Goal: Find contact information: Find contact information

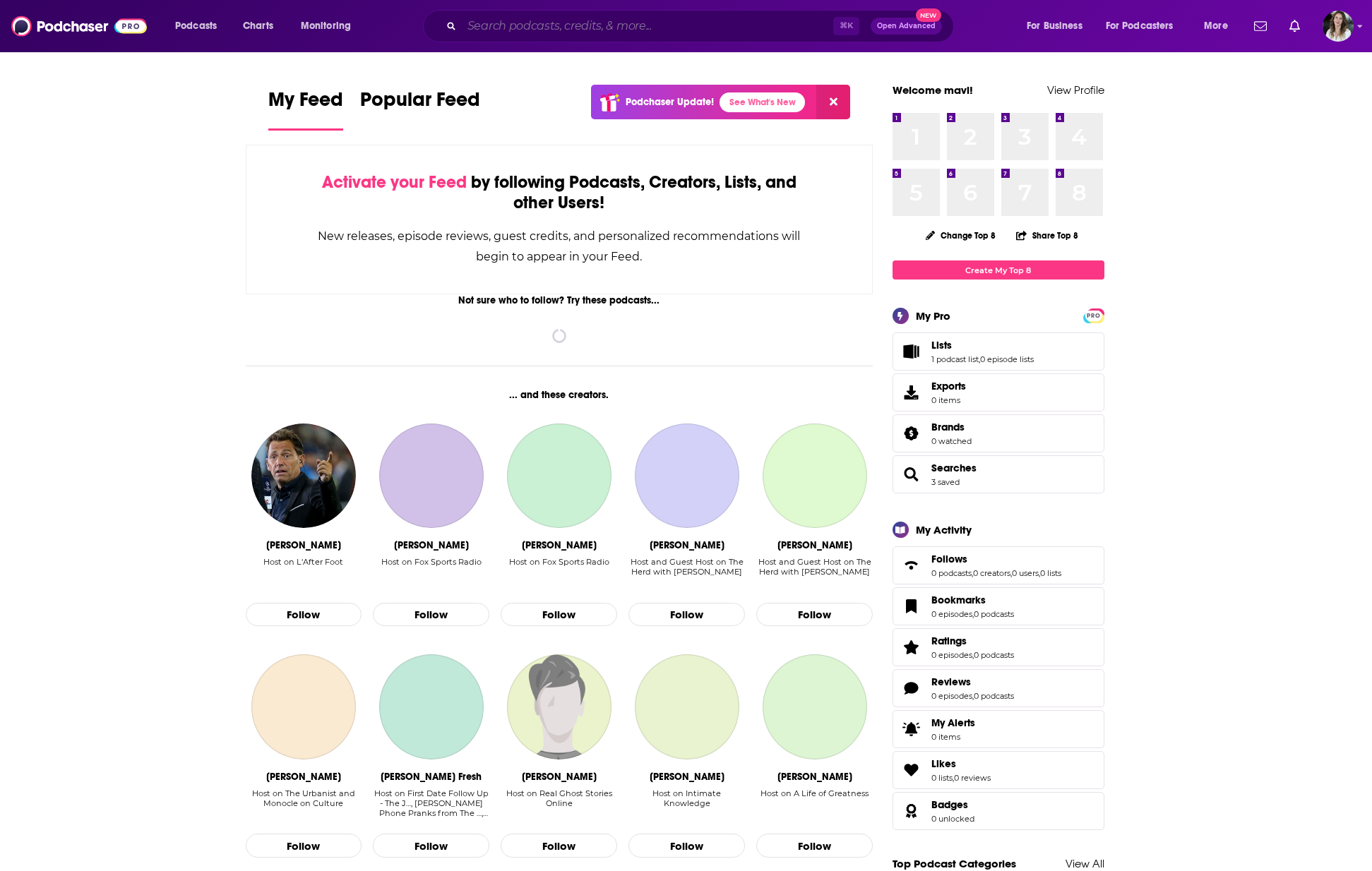
click at [539, 25] on input "Search podcasts, credits, & more..." at bounding box center [648, 25] width 372 height 22
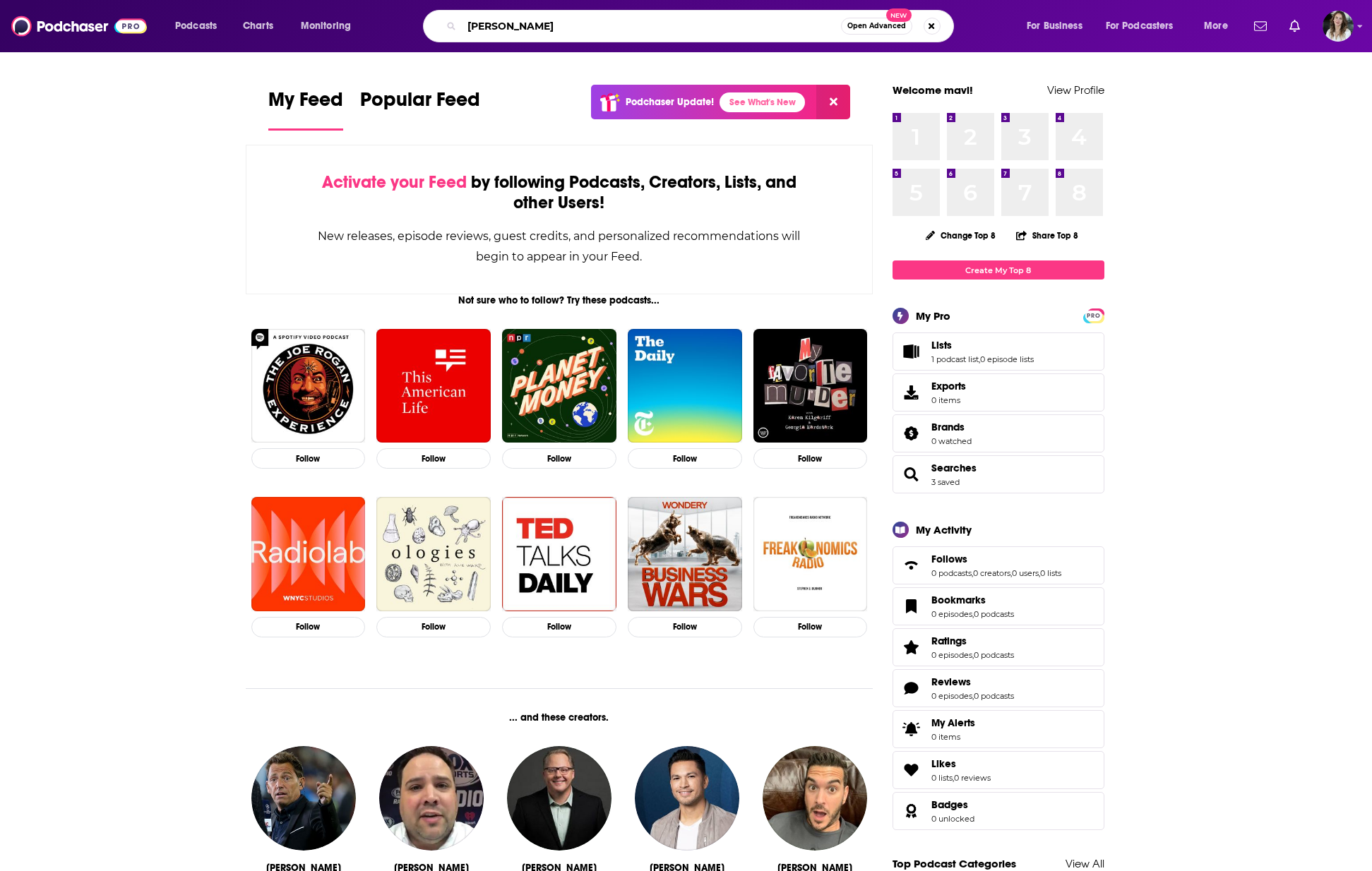
type input "[PERSON_NAME]"
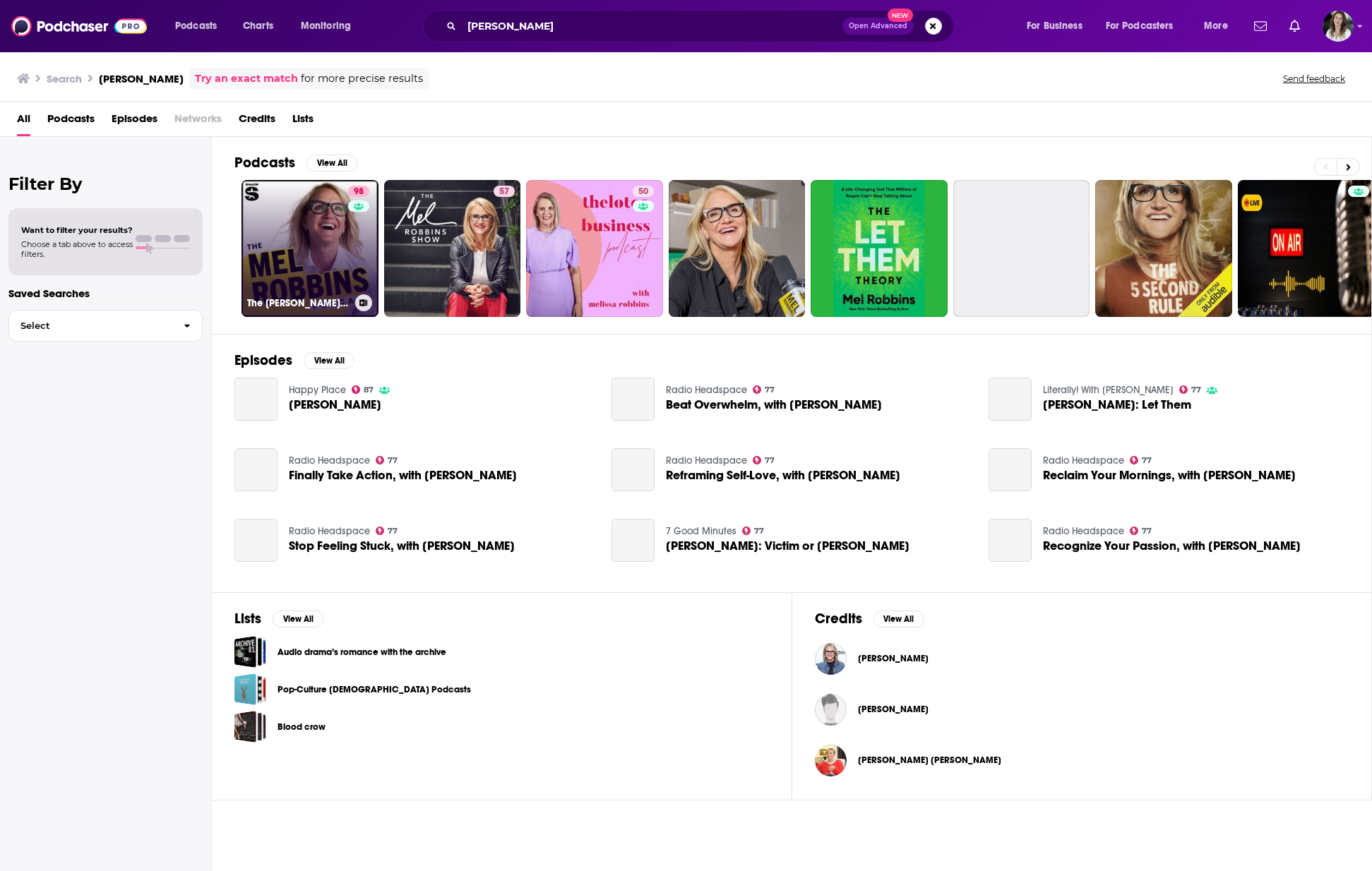
click at [304, 252] on link "98 The [PERSON_NAME] Podcast" at bounding box center [310, 248] width 137 height 137
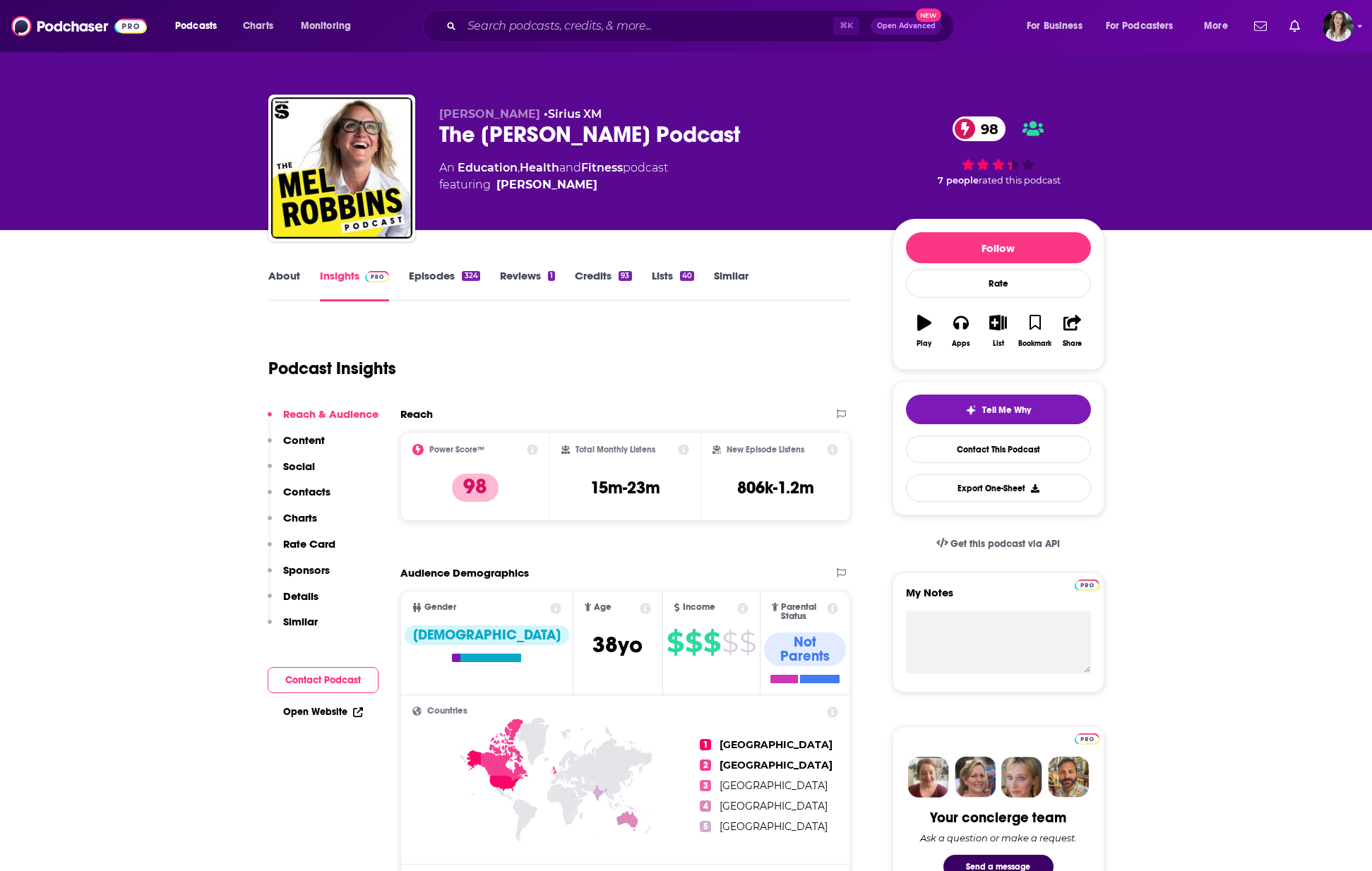
click at [312, 494] on p "Contacts" at bounding box center [307, 491] width 48 height 13
click at [982, 451] on link "Contact This Podcast" at bounding box center [998, 449] width 185 height 28
